Goal: Information Seeking & Learning: Learn about a topic

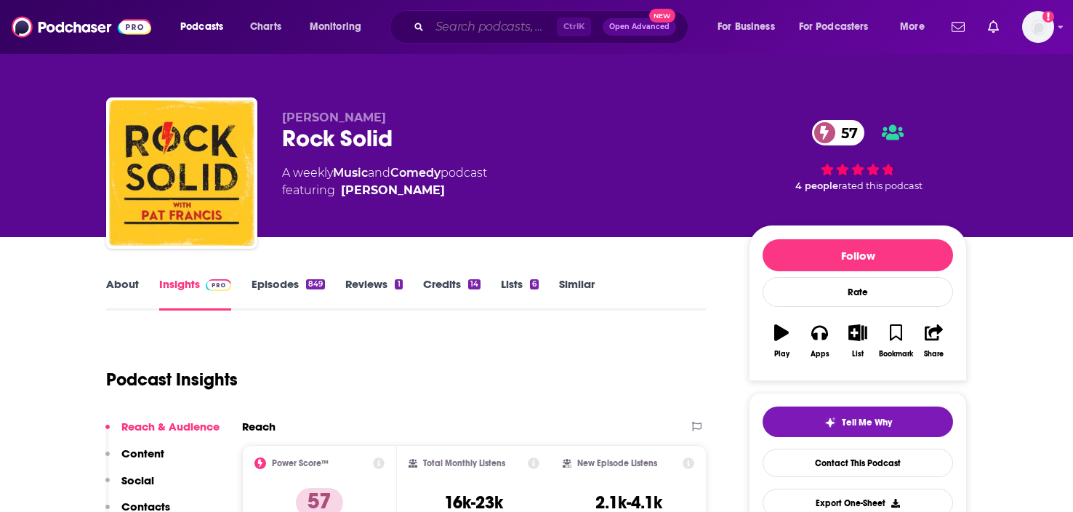
click at [451, 25] on input "Search podcasts, credits, & more..." at bounding box center [493, 26] width 127 height 23
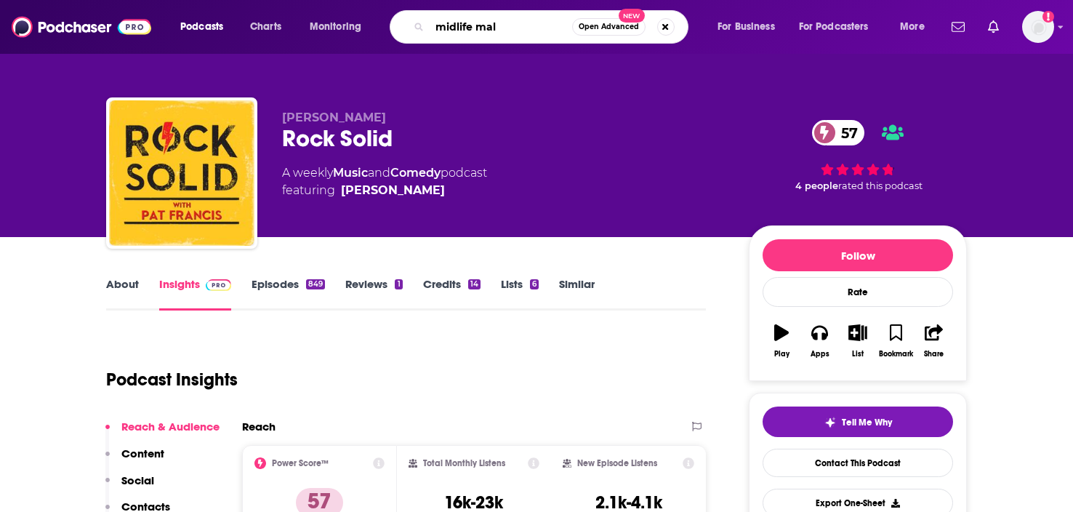
type input "midlife [DEMOGRAPHIC_DATA]"
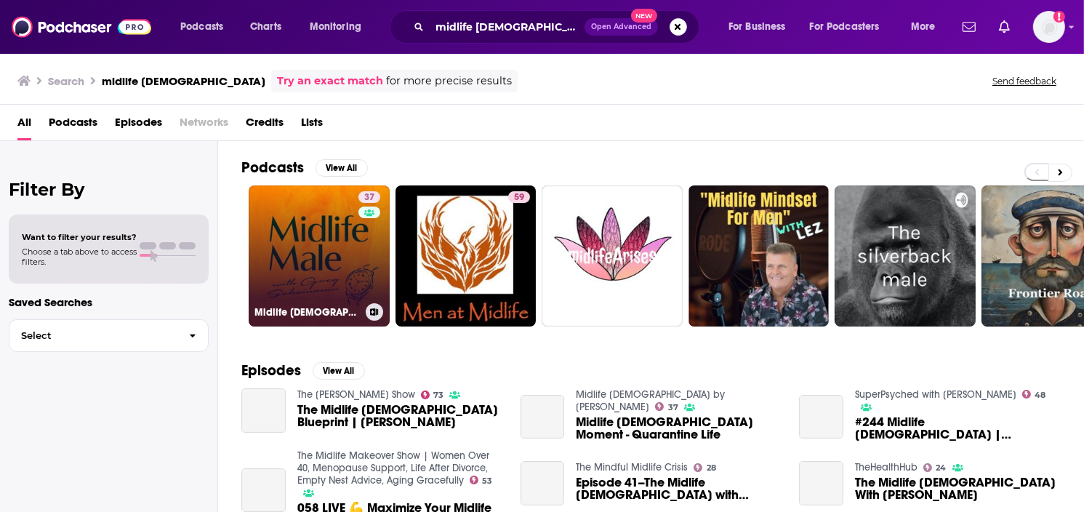
click at [326, 230] on link "37 Midlife [DEMOGRAPHIC_DATA] by [PERSON_NAME]" at bounding box center [319, 255] width 141 height 141
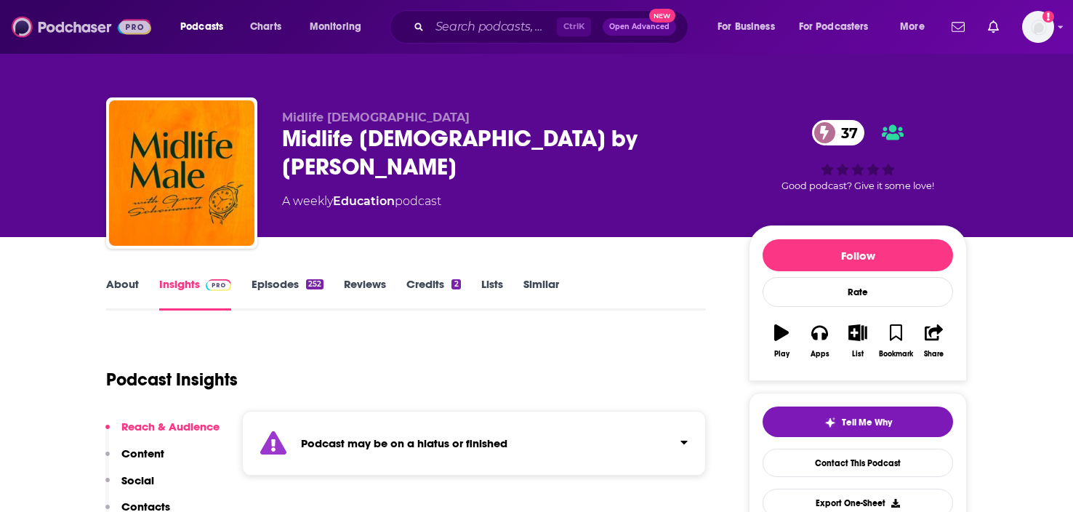
click at [88, 27] on img at bounding box center [82, 27] width 140 height 28
